Goal: Find specific page/section: Find specific page/section

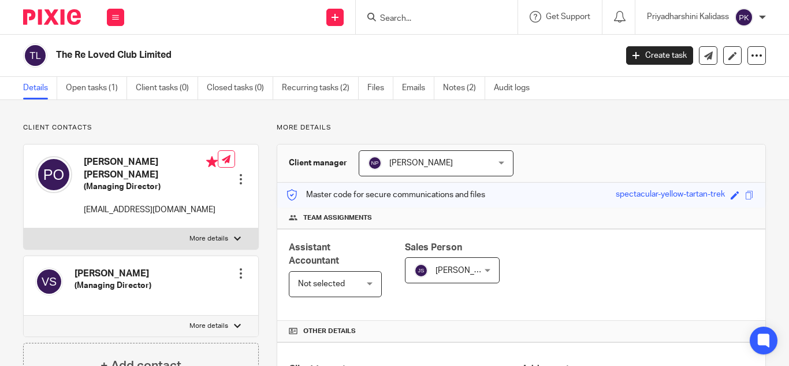
click at [414, 14] on input "Search" at bounding box center [431, 19] width 104 height 10
type input "reimag"
click at [477, 55] on div "Reimag ine Artificial Intelligence Limited" at bounding box center [465, 45] width 195 height 36
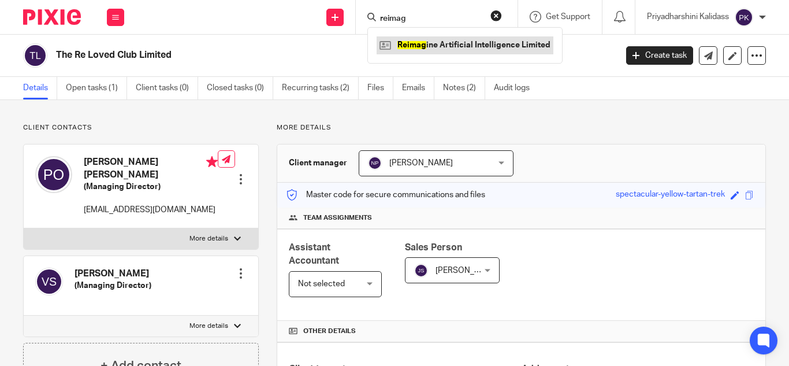
click at [472, 51] on link at bounding box center [465, 44] width 177 height 17
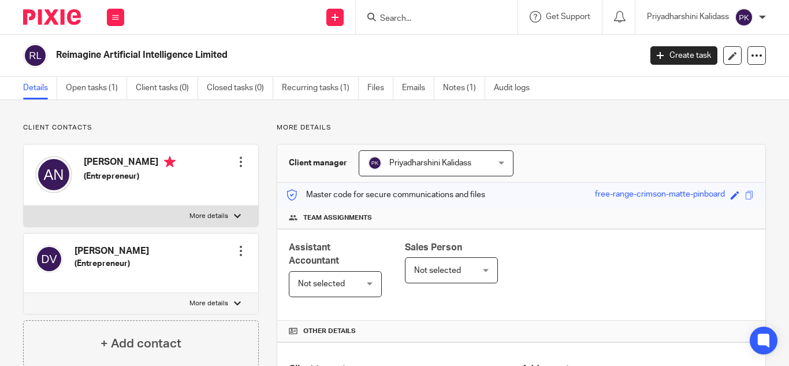
scroll to position [380, 0]
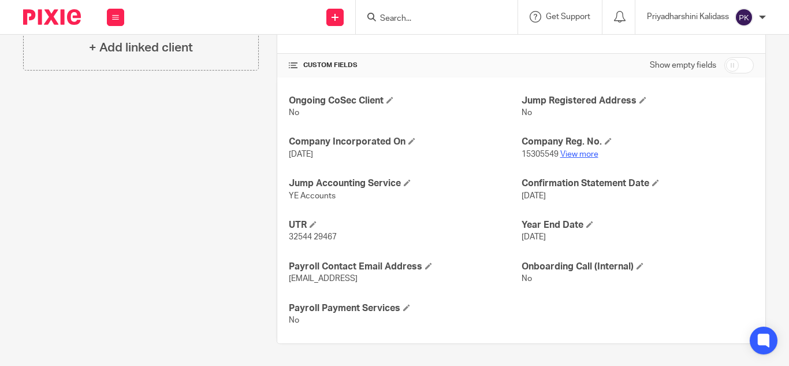
click at [576, 156] on link "View more" at bounding box center [580, 154] width 38 height 8
